Goal: Transaction & Acquisition: Purchase product/service

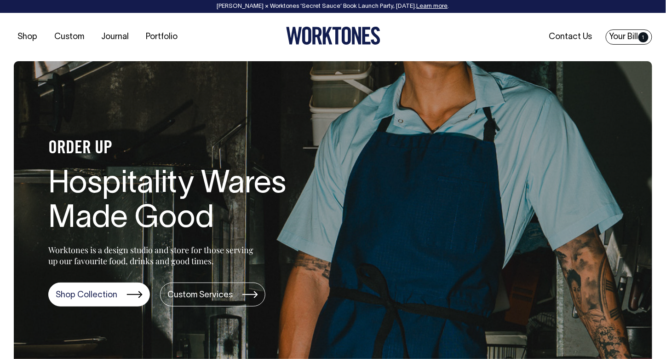
click at [643, 37] on span "1" at bounding box center [643, 37] width 10 height 10
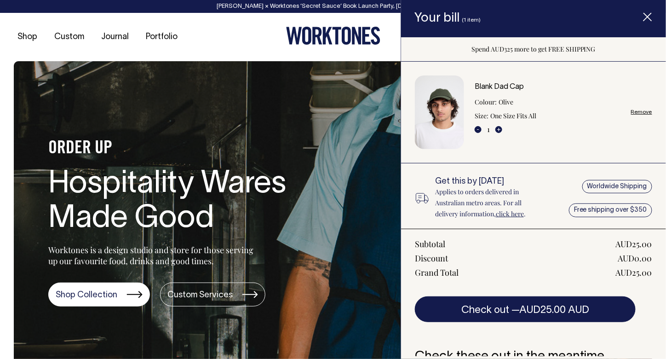
click at [499, 87] on link "Blank Dad Cap" at bounding box center [499, 87] width 49 height 6
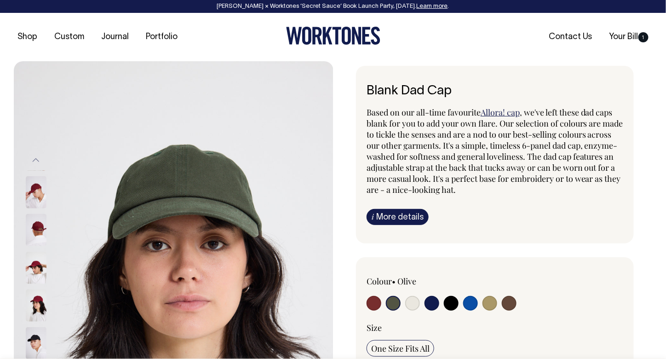
click at [34, 299] on img at bounding box center [36, 305] width 21 height 32
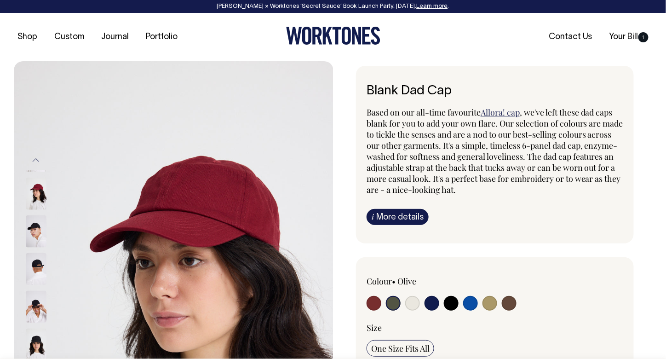
click at [395, 296] on input "radio" at bounding box center [393, 303] width 15 height 15
click at [395, 300] on input "radio" at bounding box center [393, 303] width 15 height 15
click at [392, 300] on input "radio" at bounding box center [393, 303] width 15 height 15
click at [391, 306] on input "radio" at bounding box center [393, 303] width 15 height 15
click at [34, 160] on button "Previous" at bounding box center [36, 160] width 14 height 21
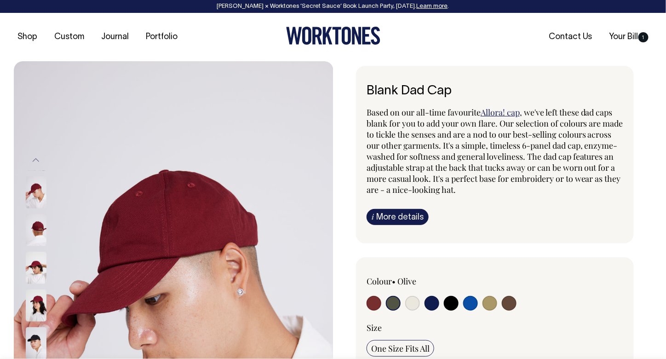
click at [36, 157] on button "Previous" at bounding box center [36, 160] width 14 height 21
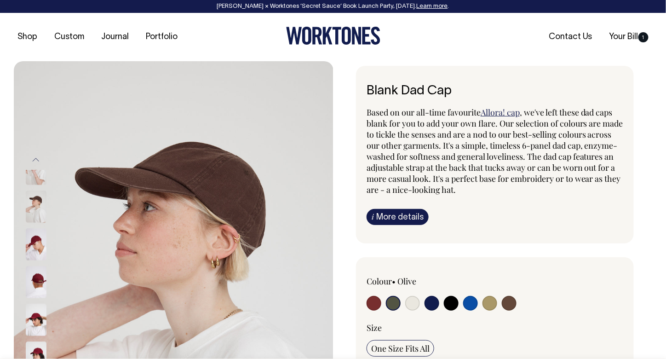
click at [393, 304] on input "radio" at bounding box center [393, 303] width 15 height 15
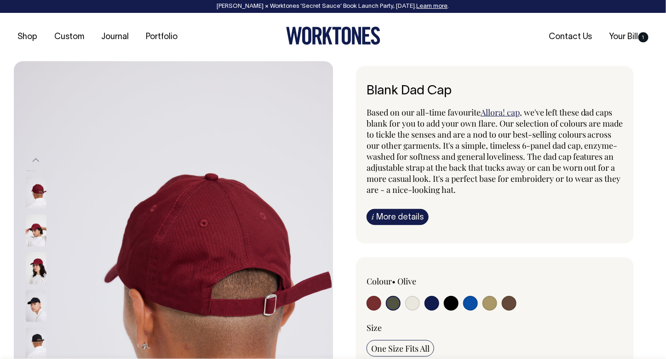
click at [431, 303] on input "radio" at bounding box center [432, 303] width 15 height 15
radio input "true"
select select "Dark Navy"
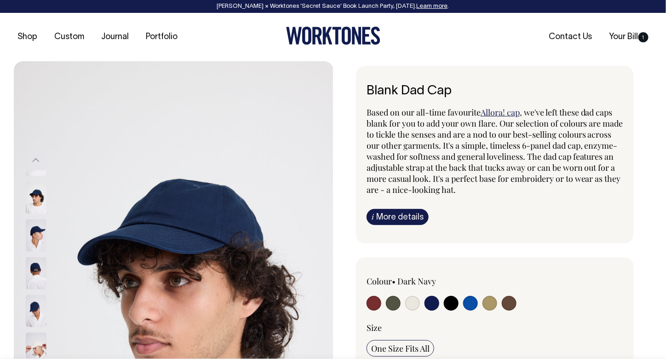
click at [395, 300] on input "radio" at bounding box center [393, 303] width 15 height 15
radio input "true"
select select "Olive"
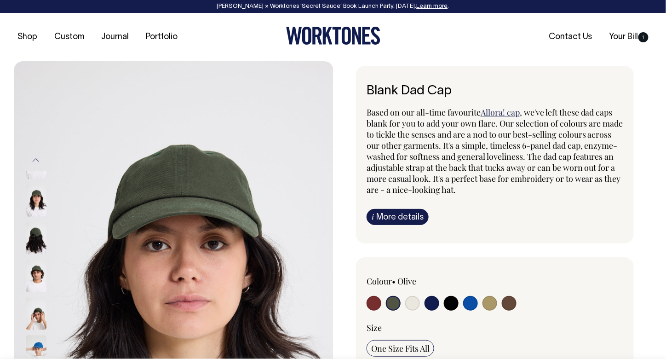
click at [434, 303] on input "radio" at bounding box center [432, 303] width 15 height 15
radio input "true"
select select "Dark Navy"
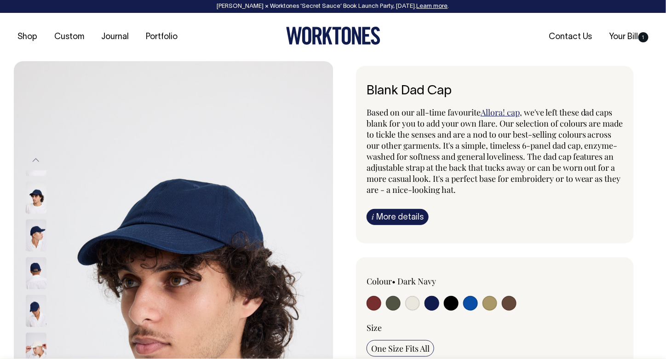
click at [471, 303] on input "radio" at bounding box center [470, 303] width 15 height 15
radio input "true"
select select "Worker Blue"
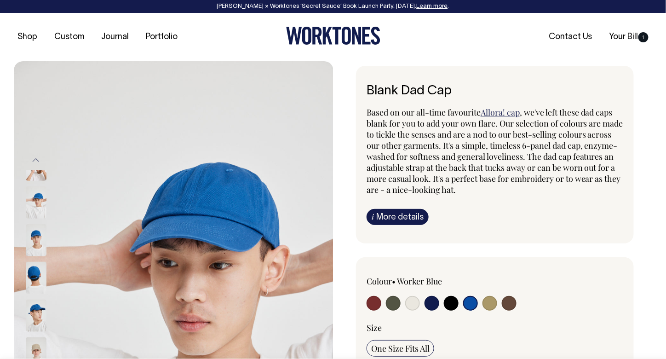
click at [488, 299] on input "radio" at bounding box center [490, 303] width 15 height 15
radio input "true"
select select "Washed Khaki"
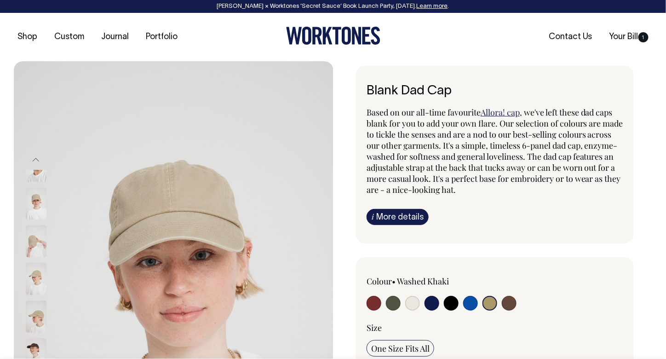
click at [514, 305] on input "radio" at bounding box center [509, 303] width 15 height 15
radio input "true"
select select "Espresso"
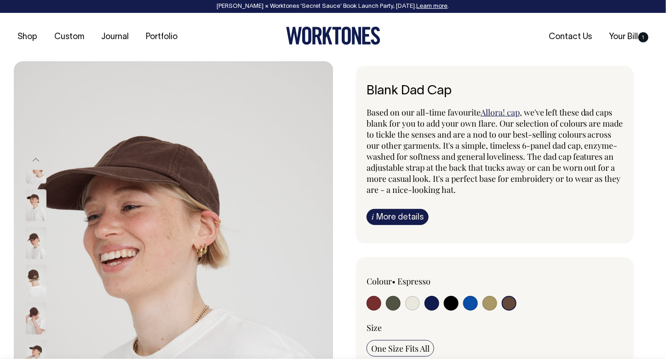
click at [374, 302] on input "radio" at bounding box center [374, 303] width 15 height 15
radio input "true"
select select "Burgundy"
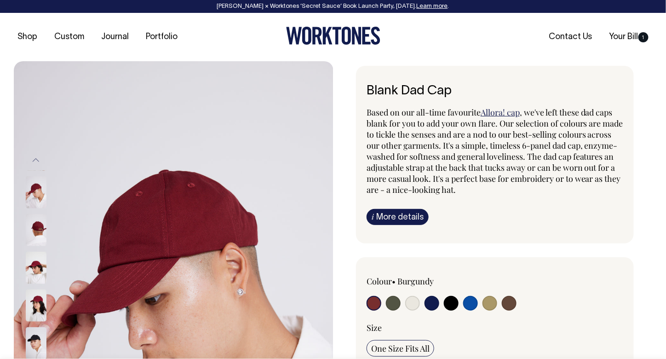
click at [392, 299] on input "radio" at bounding box center [393, 303] width 15 height 15
radio input "true"
select select "Olive"
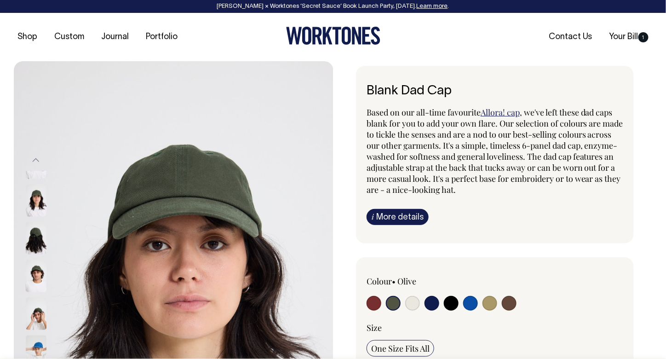
click at [410, 299] on input "radio" at bounding box center [412, 303] width 15 height 15
radio input "true"
select select "Natural"
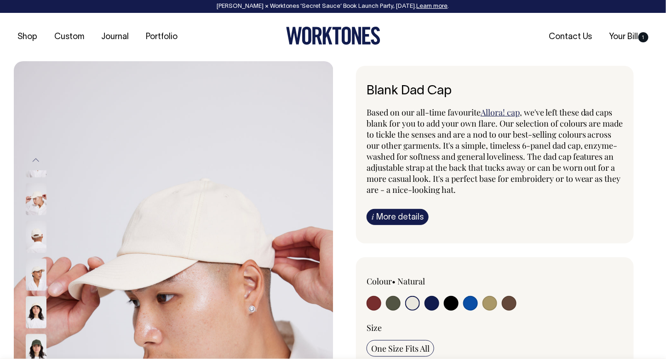
click at [431, 303] on input "radio" at bounding box center [432, 303] width 15 height 15
radio input "true"
select select "Dark Navy"
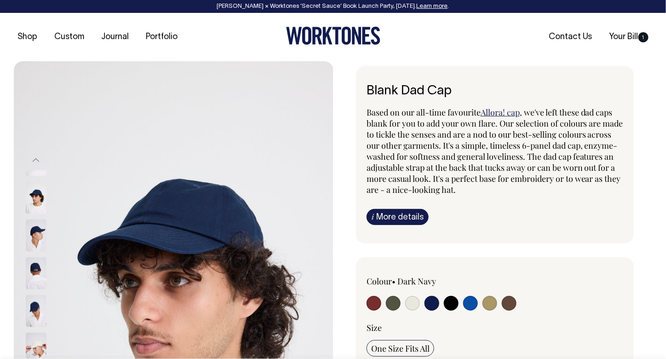
click at [447, 303] on input "radio" at bounding box center [451, 303] width 15 height 15
radio input "true"
select select "Black"
